Goal: Information Seeking & Learning: Learn about a topic

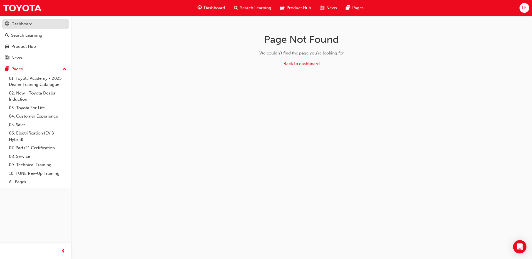
click at [18, 26] on div "Dashboard" at bounding box center [21, 24] width 21 height 6
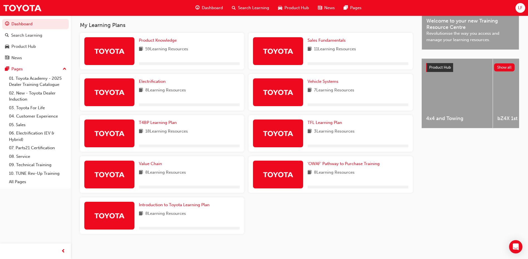
scroll to position [158, 0]
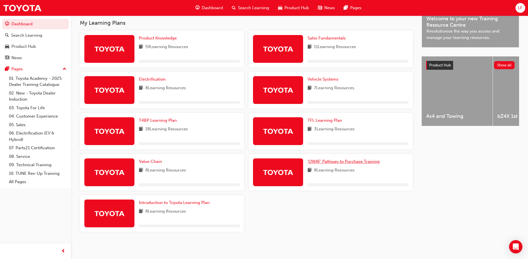
click at [368, 161] on span "'OWAF' Pathway to Purchase Training" at bounding box center [343, 161] width 72 height 5
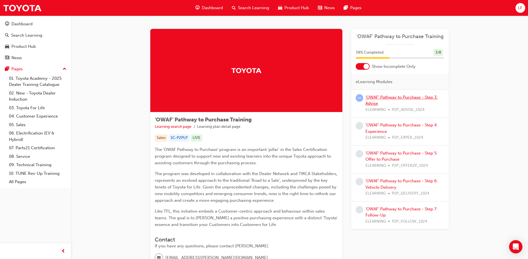
click at [394, 99] on link "'OWAF' Pathway to Purchase - Step 3: Advise" at bounding box center [401, 100] width 72 height 11
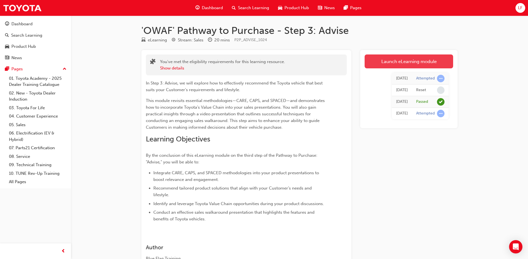
click at [424, 62] on link "Launch eLearning module" at bounding box center [408, 62] width 88 height 14
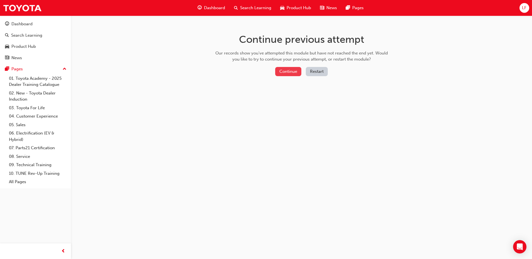
click at [296, 73] on button "Continue" at bounding box center [288, 71] width 26 height 9
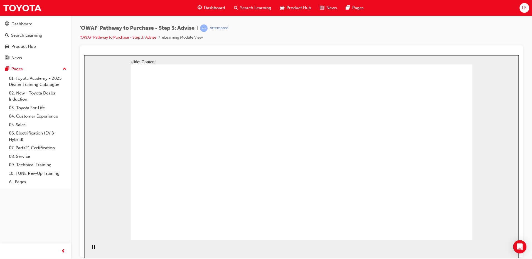
drag, startPoint x: 253, startPoint y: 75, endPoint x: 270, endPoint y: 89, distance: 22.1
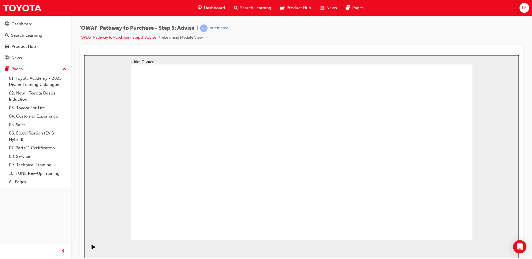
drag, startPoint x: 417, startPoint y: 211, endPoint x: 203, endPoint y: 140, distance: 225.0
drag, startPoint x: 287, startPoint y: 212, endPoint x: 195, endPoint y: 157, distance: 107.2
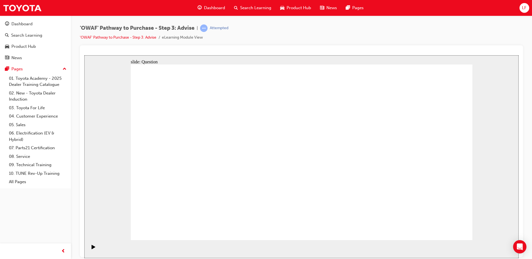
drag, startPoint x: 193, startPoint y: 208, endPoint x: 198, endPoint y: 188, distance: 19.8
drag, startPoint x: 215, startPoint y: 135, endPoint x: 213, endPoint y: 153, distance: 18.3
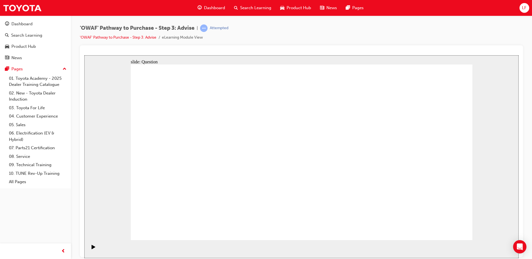
drag, startPoint x: 276, startPoint y: 205, endPoint x: 189, endPoint y: 130, distance: 115.0
drag, startPoint x: 233, startPoint y: 209, endPoint x: 263, endPoint y: 140, distance: 74.5
drag, startPoint x: 302, startPoint y: 207, endPoint x: 217, endPoint y: 151, distance: 102.3
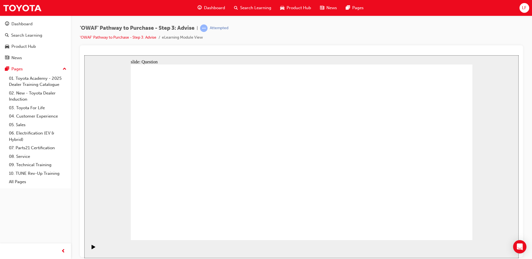
drag, startPoint x: 371, startPoint y: 177, endPoint x: 368, endPoint y: 161, distance: 16.9
drag, startPoint x: 431, startPoint y: 176, endPoint x: 334, endPoint y: 168, distance: 97.4
drag, startPoint x: 408, startPoint y: 183, endPoint x: 216, endPoint y: 167, distance: 192.6
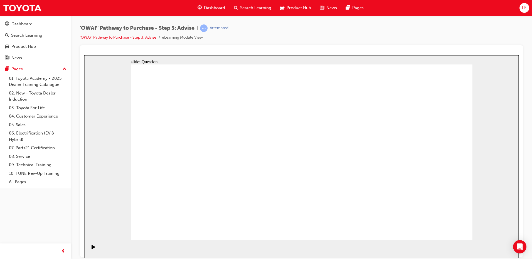
drag, startPoint x: 386, startPoint y: 180, endPoint x: 193, endPoint y: 169, distance: 194.0
drag, startPoint x: 388, startPoint y: 182, endPoint x: 199, endPoint y: 178, distance: 189.8
drag, startPoint x: 390, startPoint y: 172, endPoint x: 277, endPoint y: 167, distance: 113.4
drag, startPoint x: 394, startPoint y: 174, endPoint x: 203, endPoint y: 169, distance: 190.7
drag, startPoint x: 427, startPoint y: 188, endPoint x: 199, endPoint y: 182, distance: 227.4
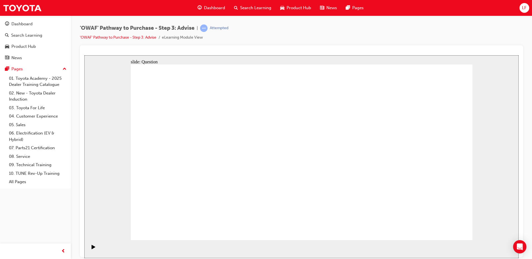
drag, startPoint x: 410, startPoint y: 176, endPoint x: 208, endPoint y: 166, distance: 201.4
drag, startPoint x: 382, startPoint y: 171, endPoint x: 314, endPoint y: 181, distance: 69.5
drag, startPoint x: 388, startPoint y: 177, endPoint x: 161, endPoint y: 163, distance: 227.5
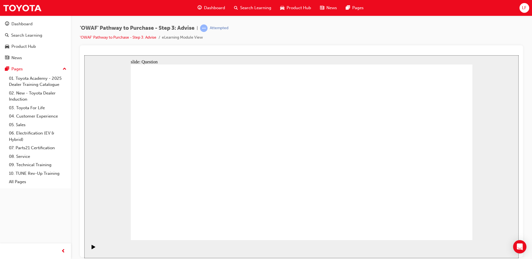
drag, startPoint x: 404, startPoint y: 184, endPoint x: 408, endPoint y: 178, distance: 7.2
drag, startPoint x: 408, startPoint y: 178, endPoint x: 265, endPoint y: 178, distance: 143.3
drag, startPoint x: 393, startPoint y: 184, endPoint x: 197, endPoint y: 180, distance: 195.9
drag, startPoint x: 424, startPoint y: 190, endPoint x: 326, endPoint y: 186, distance: 98.0
drag, startPoint x: 416, startPoint y: 180, endPoint x: 214, endPoint y: 169, distance: 202.6
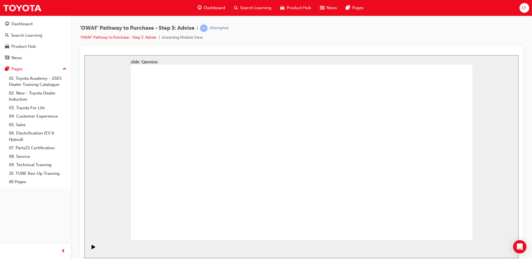
drag, startPoint x: 411, startPoint y: 172, endPoint x: 211, endPoint y: 174, distance: 200.3
drag, startPoint x: 410, startPoint y: 184, endPoint x: 186, endPoint y: 179, distance: 223.8
drag, startPoint x: 190, startPoint y: 133, endPoint x: 331, endPoint y: 137, distance: 140.6
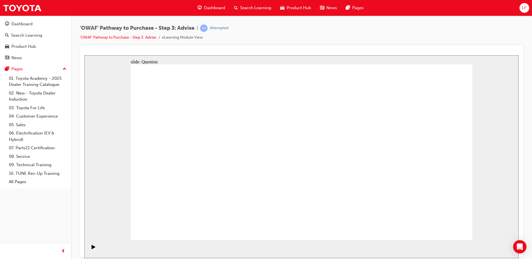
drag, startPoint x: 194, startPoint y: 158, endPoint x: 320, endPoint y: 161, distance: 125.8
drag, startPoint x: 191, startPoint y: 188, endPoint x: 332, endPoint y: 167, distance: 142.6
drag, startPoint x: 246, startPoint y: 166, endPoint x: 333, endPoint y: 170, distance: 86.9
drag, startPoint x: 247, startPoint y: 187, endPoint x: 377, endPoint y: 165, distance: 132.4
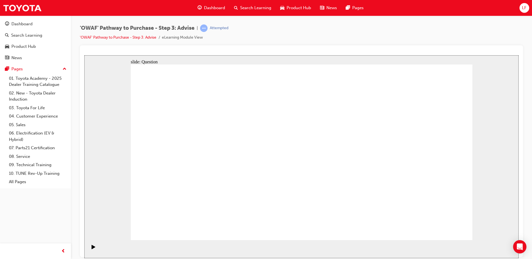
drag, startPoint x: 194, startPoint y: 136, endPoint x: 298, endPoint y: 210, distance: 127.1
drag, startPoint x: 230, startPoint y: 134, endPoint x: 223, endPoint y: 199, distance: 66.3
drag, startPoint x: 174, startPoint y: 132, endPoint x: 412, endPoint y: 202, distance: 248.2
drag, startPoint x: 343, startPoint y: 134, endPoint x: 206, endPoint y: 198, distance: 151.0
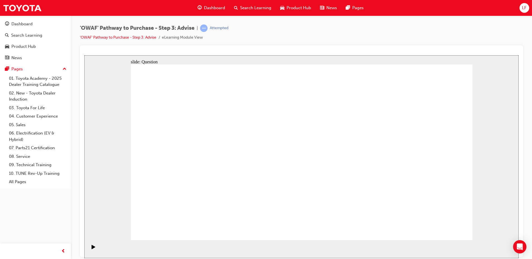
drag, startPoint x: 438, startPoint y: 141, endPoint x: 274, endPoint y: 198, distance: 173.8
drag, startPoint x: 379, startPoint y: 136, endPoint x: 346, endPoint y: 204, distance: 75.5
drag, startPoint x: 331, startPoint y: 203, endPoint x: 353, endPoint y: 135, distance: 71.4
drag, startPoint x: 308, startPoint y: 132, endPoint x: 334, endPoint y: 198, distance: 70.9
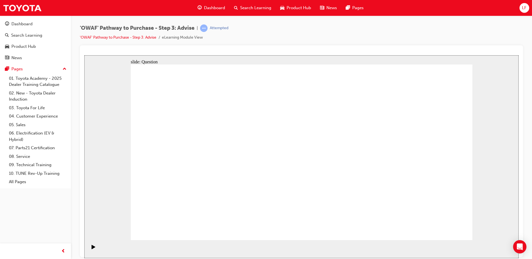
drag, startPoint x: 272, startPoint y: 131, endPoint x: 378, endPoint y: 201, distance: 127.6
drag, startPoint x: 343, startPoint y: 206, endPoint x: 182, endPoint y: 206, distance: 160.5
drag, startPoint x: 405, startPoint y: 137, endPoint x: 344, endPoint y: 202, distance: 88.6
drag, startPoint x: 371, startPoint y: 141, endPoint x: 437, endPoint y: 207, distance: 94.0
drag, startPoint x: 445, startPoint y: 233, endPoint x: 444, endPoint y: 227, distance: 5.9
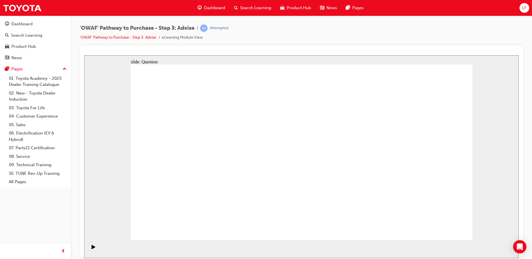
drag, startPoint x: 426, startPoint y: 210, endPoint x: 521, endPoint y: 50, distance: 185.8
drag, startPoint x: 420, startPoint y: 144, endPoint x: 422, endPoint y: 121, distance: 23.5
drag, startPoint x: 371, startPoint y: 195, endPoint x: 420, endPoint y: 123, distance: 86.4
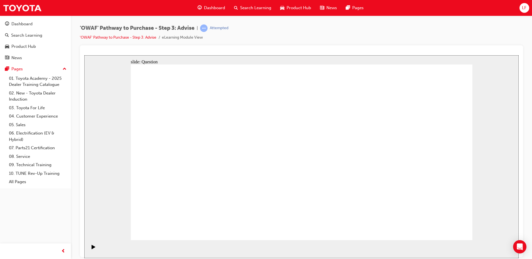
drag, startPoint x: 335, startPoint y: 200, endPoint x: 359, endPoint y: 142, distance: 62.7
drag, startPoint x: 303, startPoint y: 204, endPoint x: 324, endPoint y: 118, distance: 88.8
drag, startPoint x: 263, startPoint y: 201, endPoint x: 253, endPoint y: 201, distance: 10.6
drag, startPoint x: 238, startPoint y: 194, endPoint x: 247, endPoint y: 146, distance: 48.5
drag, startPoint x: 164, startPoint y: 204, endPoint x: 312, endPoint y: 142, distance: 159.6
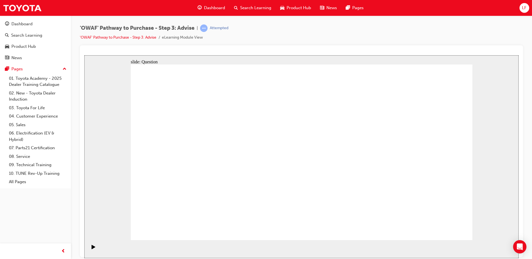
drag, startPoint x: 169, startPoint y: 131, endPoint x: 236, endPoint y: 208, distance: 102.4
drag, startPoint x: 205, startPoint y: 138, endPoint x: 306, endPoint y: 206, distance: 121.9
drag, startPoint x: 403, startPoint y: 140, endPoint x: 336, endPoint y: 204, distance: 93.3
drag, startPoint x: 237, startPoint y: 205, endPoint x: 400, endPoint y: 205, distance: 163.3
drag, startPoint x: 236, startPoint y: 130, endPoint x: 234, endPoint y: 192, distance: 61.5
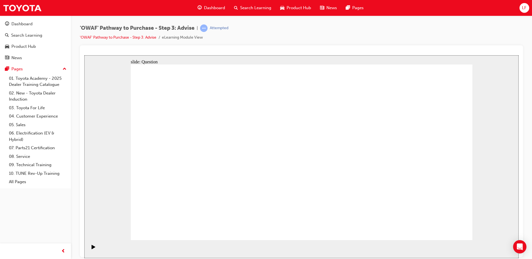
drag, startPoint x: 300, startPoint y: 138, endPoint x: 160, endPoint y: 201, distance: 153.4
drag, startPoint x: 229, startPoint y: 198, endPoint x: 363, endPoint y: 198, distance: 134.1
drag, startPoint x: 393, startPoint y: 174, endPoint x: 425, endPoint y: 127, distance: 56.7
drag, startPoint x: 336, startPoint y: 205, endPoint x: 380, endPoint y: 212, distance: 45.0
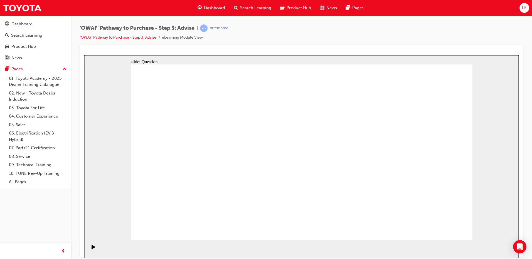
drag, startPoint x: 370, startPoint y: 138, endPoint x: 341, endPoint y: 197, distance: 66.1
drag, startPoint x: 234, startPoint y: 130, endPoint x: 229, endPoint y: 192, distance: 62.3
drag, startPoint x: 270, startPoint y: 136, endPoint x: 442, endPoint y: 210, distance: 186.9
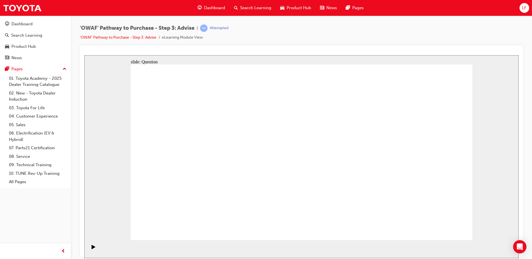
drag, startPoint x: 336, startPoint y: 198, endPoint x: 437, endPoint y: 137, distance: 117.4
drag, startPoint x: 440, startPoint y: 199, endPoint x: 346, endPoint y: 188, distance: 94.9
drag, startPoint x: 373, startPoint y: 138, endPoint x: 435, endPoint y: 212, distance: 96.3
drag, startPoint x: 440, startPoint y: 233, endPoint x: 447, endPoint y: 226, distance: 8.7
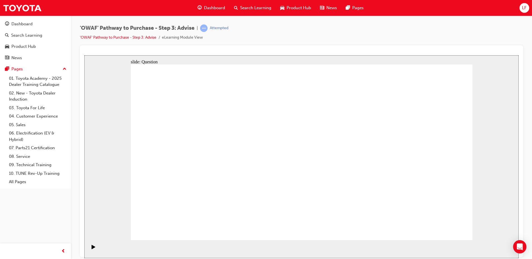
drag, startPoint x: 299, startPoint y: 210, endPoint x: 267, endPoint y: 162, distance: 57.6
drag, startPoint x: 391, startPoint y: 198, endPoint x: 205, endPoint y: 152, distance: 192.1
drag, startPoint x: 199, startPoint y: 208, endPoint x: 203, endPoint y: 185, distance: 23.1
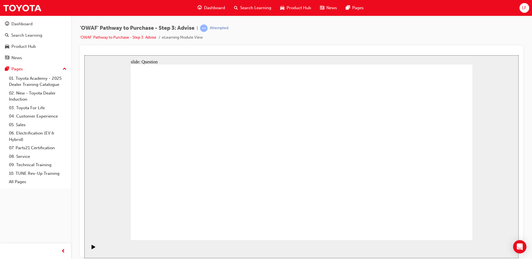
drag, startPoint x: 244, startPoint y: 209, endPoint x: 271, endPoint y: 135, distance: 79.4
drag, startPoint x: 314, startPoint y: 209, endPoint x: 199, endPoint y: 158, distance: 125.6
drag, startPoint x: 364, startPoint y: 189, endPoint x: 360, endPoint y: 150, distance: 40.0
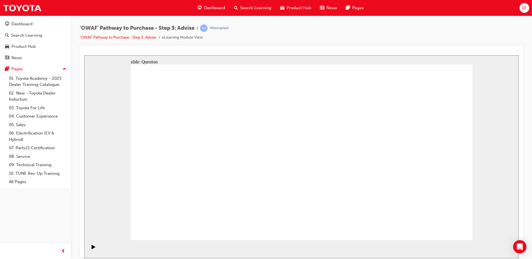
drag, startPoint x: 402, startPoint y: 178, endPoint x: 319, endPoint y: 184, distance: 83.7
drag, startPoint x: 426, startPoint y: 186, endPoint x: 219, endPoint y: 184, distance: 206.7
drag, startPoint x: 417, startPoint y: 177, endPoint x: 336, endPoint y: 183, distance: 80.4
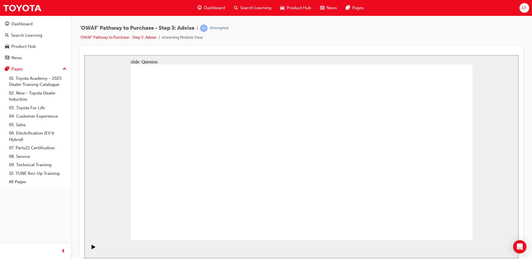
drag, startPoint x: 398, startPoint y: 162, endPoint x: 194, endPoint y: 159, distance: 204.8
drag, startPoint x: 391, startPoint y: 173, endPoint x: 275, endPoint y: 179, distance: 115.4
drag, startPoint x: 393, startPoint y: 179, endPoint x: 179, endPoint y: 178, distance: 214.2
drag, startPoint x: 398, startPoint y: 179, endPoint x: 199, endPoint y: 188, distance: 199.2
drag, startPoint x: 407, startPoint y: 169, endPoint x: 199, endPoint y: 179, distance: 208.1
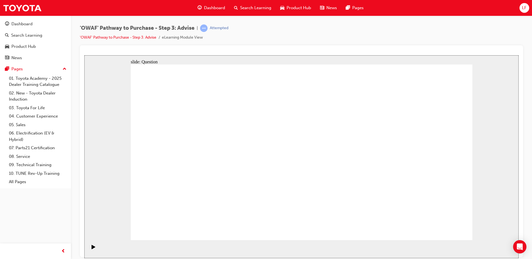
drag, startPoint x: 385, startPoint y: 160, endPoint x: 312, endPoint y: 156, distance: 72.4
drag, startPoint x: 420, startPoint y: 172, endPoint x: 205, endPoint y: 168, distance: 215.9
drag, startPoint x: 424, startPoint y: 181, endPoint x: 226, endPoint y: 189, distance: 197.4
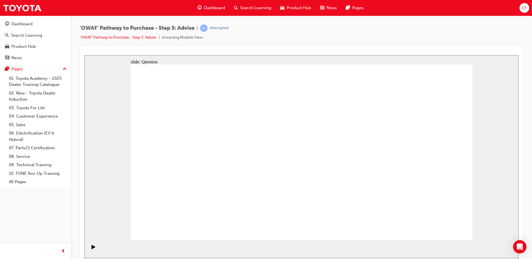
drag, startPoint x: 437, startPoint y: 169, endPoint x: 233, endPoint y: 170, distance: 203.7
drag, startPoint x: 391, startPoint y: 166, endPoint x: 317, endPoint y: 173, distance: 74.6
drag, startPoint x: 402, startPoint y: 176, endPoint x: 212, endPoint y: 164, distance: 190.4
drag, startPoint x: 401, startPoint y: 183, endPoint x: 213, endPoint y: 176, distance: 187.9
drag, startPoint x: 396, startPoint y: 180, endPoint x: 213, endPoint y: 181, distance: 182.5
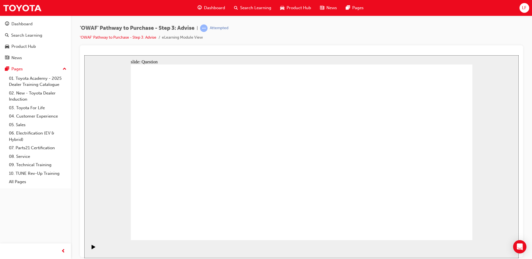
drag, startPoint x: 181, startPoint y: 136, endPoint x: 314, endPoint y: 148, distance: 133.8
drag, startPoint x: 191, startPoint y: 157, endPoint x: 328, endPoint y: 161, distance: 136.4
drag, startPoint x: 239, startPoint y: 164, endPoint x: 309, endPoint y: 167, distance: 70.2
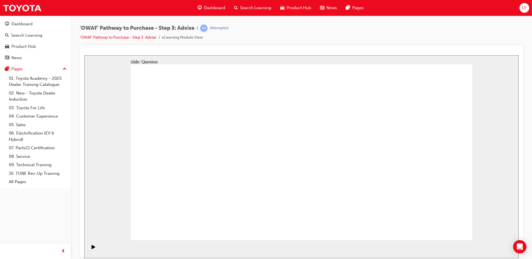
drag, startPoint x: 238, startPoint y: 185, endPoint x: 330, endPoint y: 167, distance: 93.5
drag, startPoint x: 178, startPoint y: 185, endPoint x: 356, endPoint y: 162, distance: 179.5
drag, startPoint x: 435, startPoint y: 132, endPoint x: 260, endPoint y: 201, distance: 187.8
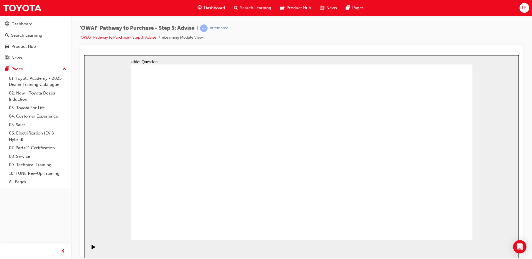
drag, startPoint x: 207, startPoint y: 137, endPoint x: 307, endPoint y: 206, distance: 121.7
drag, startPoint x: 340, startPoint y: 137, endPoint x: 205, endPoint y: 205, distance: 150.9
drag, startPoint x: 300, startPoint y: 132, endPoint x: 167, endPoint y: 198, distance: 148.7
drag, startPoint x: 277, startPoint y: 142, endPoint x: 345, endPoint y: 209, distance: 95.8
drag, startPoint x: 233, startPoint y: 136, endPoint x: 433, endPoint y: 202, distance: 211.0
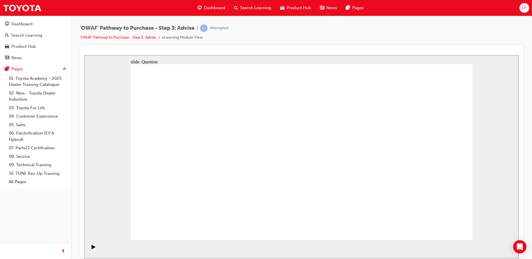
drag, startPoint x: 167, startPoint y: 135, endPoint x: 239, endPoint y: 203, distance: 99.0
drag, startPoint x: 392, startPoint y: 128, endPoint x: 395, endPoint y: 202, distance: 74.3
drag, startPoint x: 369, startPoint y: 141, endPoint x: 370, endPoint y: 206, distance: 65.1
drag, startPoint x: 369, startPoint y: 207, endPoint x: 374, endPoint y: 126, distance: 81.4
drag, startPoint x: 233, startPoint y: 200, endPoint x: 369, endPoint y: 202, distance: 136.9
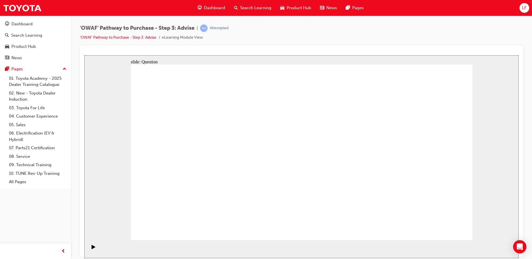
drag, startPoint x: 372, startPoint y: 138, endPoint x: 236, endPoint y: 204, distance: 151.1
drag, startPoint x: 364, startPoint y: 198, endPoint x: 363, endPoint y: 134, distance: 64.3
drag, startPoint x: 398, startPoint y: 198, endPoint x: 400, endPoint y: 136, distance: 62.3
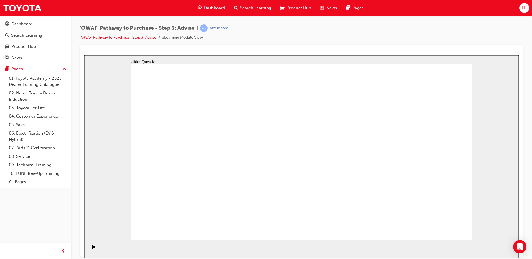
drag, startPoint x: 334, startPoint y: 207, endPoint x: 399, endPoint y: 205, distance: 65.4
drag, startPoint x: 404, startPoint y: 137, endPoint x: 335, endPoint y: 203, distance: 95.7
drag, startPoint x: 161, startPoint y: 135, endPoint x: 375, endPoint y: 206, distance: 225.7
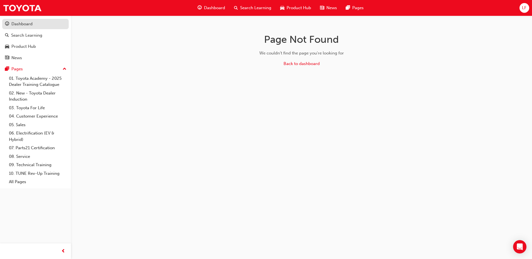
click at [21, 25] on div "Dashboard" at bounding box center [21, 24] width 21 height 6
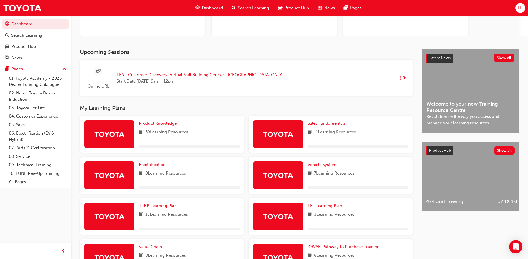
scroll to position [158, 0]
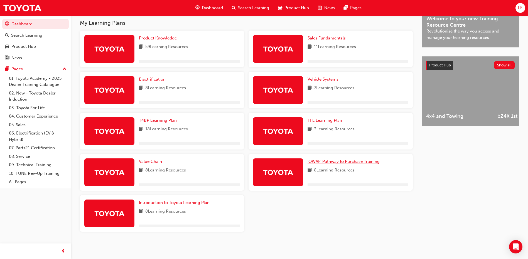
click at [326, 162] on span "'OWAF' Pathway to Purchase Training" at bounding box center [343, 161] width 72 height 5
